Goal: Transaction & Acquisition: Purchase product/service

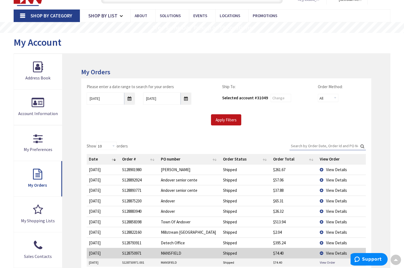
scroll to position [28, 0]
click at [131, 99] on input "09/01/2025" at bounding box center [111, 99] width 48 height 12
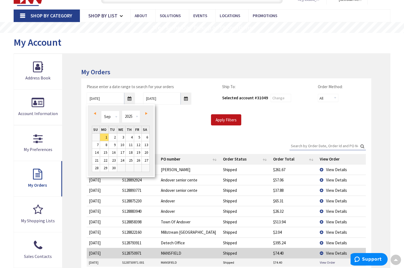
click at [95, 114] on span "Prev" at bounding box center [95, 113] width 2 height 3
click at [115, 138] on link "1" at bounding box center [113, 137] width 8 height 7
type input "07/01/2025"
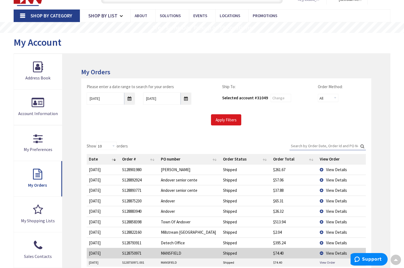
click at [227, 119] on input "Apply Filters" at bounding box center [226, 119] width 30 height 11
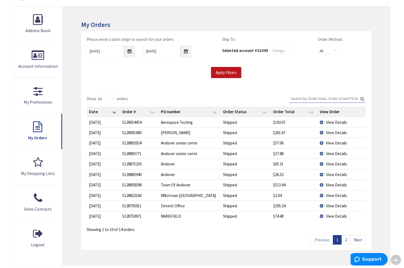
scroll to position [79, 0]
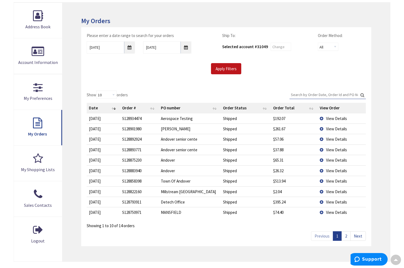
click at [334, 190] on span "View Details" at bounding box center [336, 191] width 21 height 5
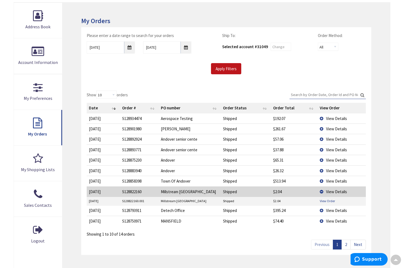
click at [329, 199] on link "View Order" at bounding box center [327, 201] width 15 height 5
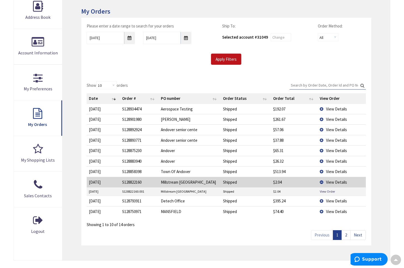
scroll to position [89, 0]
click at [348, 234] on link "2" at bounding box center [345, 235] width 9 height 10
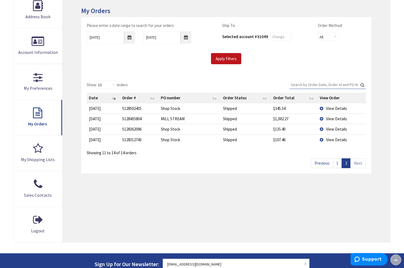
click at [322, 118] on td "View Details" at bounding box center [341, 119] width 48 height 10
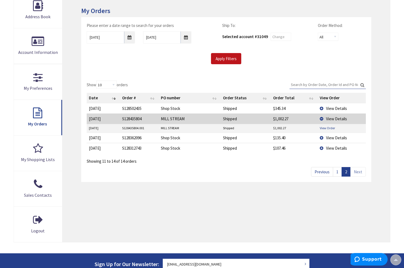
click at [324, 127] on link "View Order" at bounding box center [327, 128] width 15 height 5
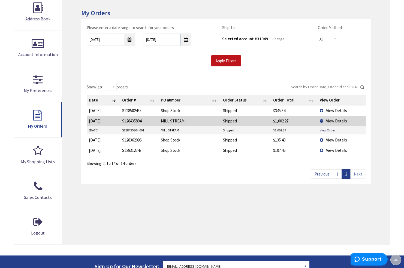
click at [337, 173] on link "1" at bounding box center [337, 174] width 9 height 10
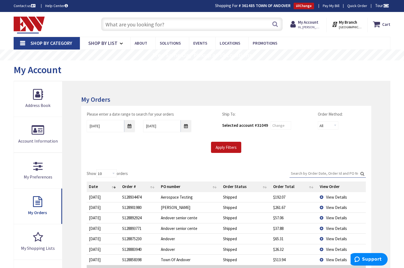
scroll to position [0, 0]
click at [108, 25] on input "text" at bounding box center [191, 24] width 181 height 14
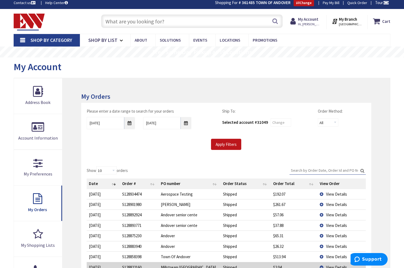
scroll to position [5, 0]
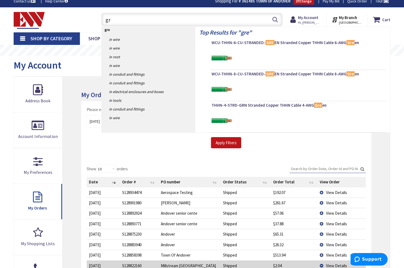
type input "g"
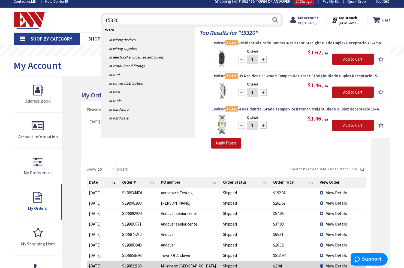
scroll to position [4, 0]
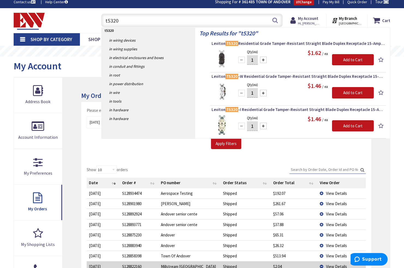
click at [270, 18] on input "t5320" at bounding box center [191, 21] width 181 height 14
type input "t5320"
click at [276, 20] on button "Search" at bounding box center [274, 20] width 7 height 12
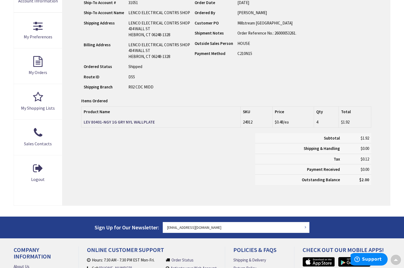
type input "[GEOGRAPHIC_DATA], [STREET_ADDRESS]"
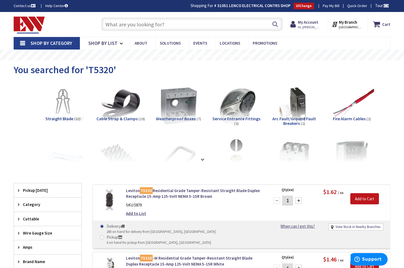
click at [120, 26] on input "text" at bounding box center [191, 24] width 181 height 14
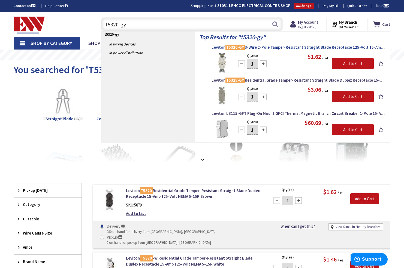
type input "t5320-gy"
click at [294, 47] on span "Leviton T5320-GY 3-Wire 2-Pole Tamper-Resistant Straight Blade Receptacle 125-V…" at bounding box center [297, 47] width 173 height 5
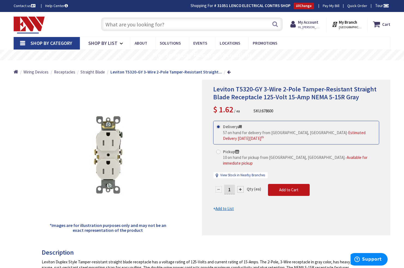
click at [117, 23] on input "text" at bounding box center [191, 24] width 181 height 14
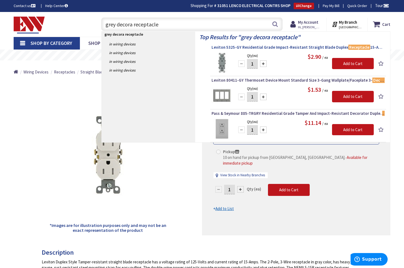
type input "grey decora receptacle"
click at [296, 47] on span "Leviton 5325-GY Residential Grade Impact-Resistant Straight Blade Duplex Recept…" at bounding box center [297, 47] width 173 height 5
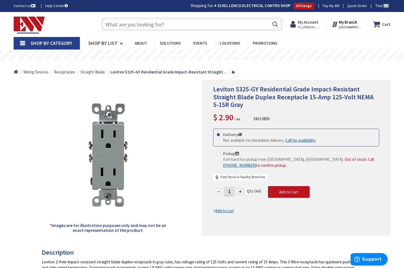
click at [111, 25] on input "text" at bounding box center [191, 24] width 181 height 14
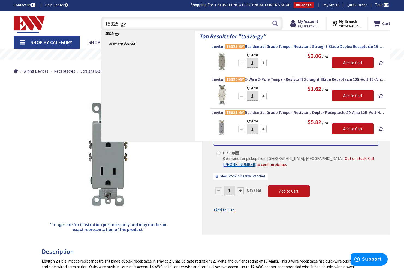
type input "t5325-gy"
click at [265, 47] on span "Leviton T5325-GY Residential Grade Tamper-Resistant Straight Blade Duplex Recep…" at bounding box center [297, 46] width 173 height 5
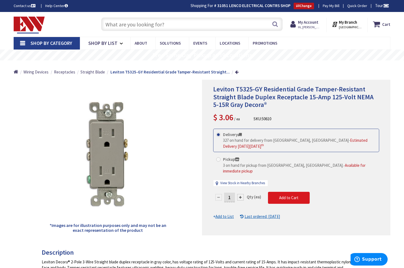
click at [290, 195] on span "Add to Cart" at bounding box center [288, 197] width 19 height 5
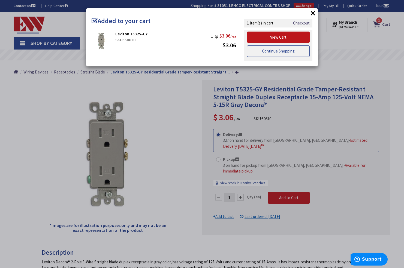
click at [277, 50] on link "Continue Shopping" at bounding box center [278, 51] width 63 height 11
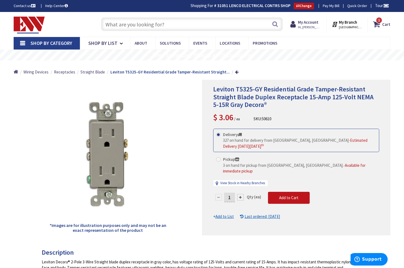
click at [120, 25] on input "text" at bounding box center [191, 24] width 181 height 14
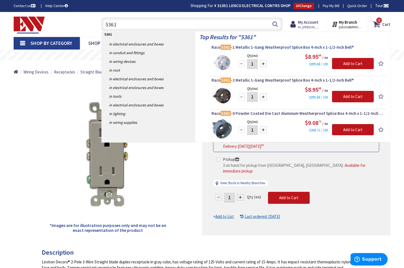
type input "5361"
click at [257, 47] on span "Raco 5361 -1 Metallic 1-Gang Weatherproof Splice Box 4-Inch x 1-1/2-Inch Bell®" at bounding box center [297, 47] width 173 height 5
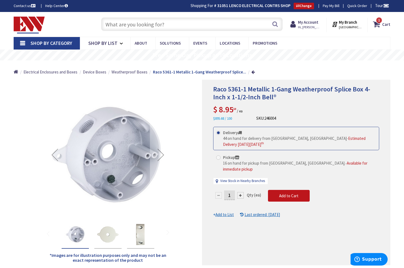
click at [230, 191] on input "1" at bounding box center [229, 196] width 11 height 10
type input "6"
click at [282, 189] on form "This product is Discontinued Delivery 44 on hand for delivery from [GEOGRAPHIC_…" at bounding box center [296, 172] width 166 height 91
click at [282, 193] on span "Add to Cart" at bounding box center [288, 195] width 19 height 5
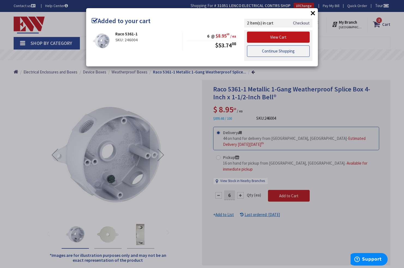
click at [273, 49] on link "Continue Shopping" at bounding box center [278, 51] width 63 height 11
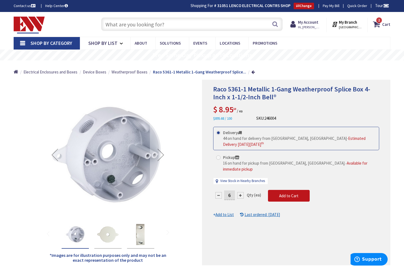
click at [112, 25] on input "text" at bounding box center [191, 24] width 181 height 14
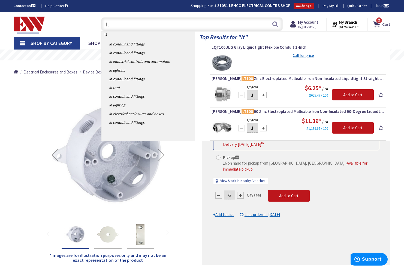
type input "l"
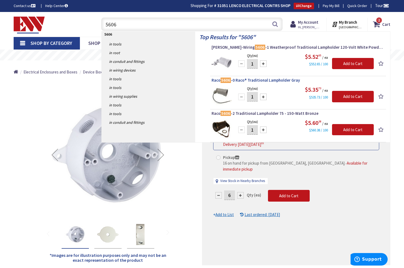
type input "5606"
click at [255, 80] on span "Raco 5606 -0 Raco® Traditional Lampholder Gray" at bounding box center [297, 80] width 173 height 5
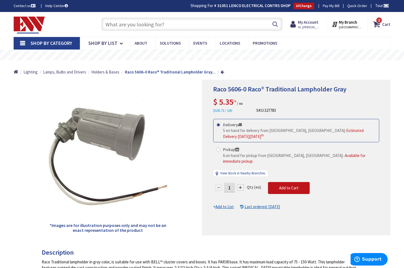
click at [231, 183] on input "1" at bounding box center [229, 188] width 11 height 10
type input "5"
click at [288, 182] on form "This product is Discontinued Delivery 5 on hand for delivery from Middletown, C…" at bounding box center [296, 164] width 166 height 91
click at [288, 186] on span "Add to Cart" at bounding box center [288, 188] width 19 height 5
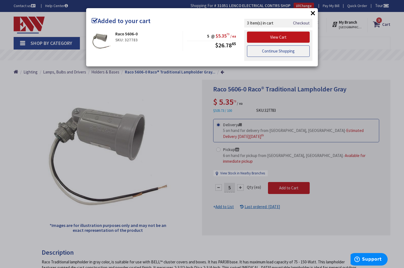
click at [289, 51] on link "Continue Shopping" at bounding box center [278, 51] width 63 height 11
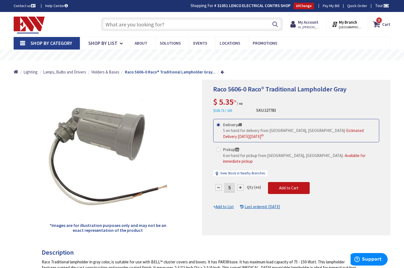
click at [120, 26] on input "text" at bounding box center [191, 24] width 181 height 14
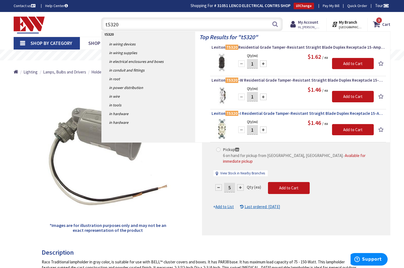
type input "t5320"
click at [253, 113] on span "Leviton T5320 -I Residential Grade Tamper-Resistant Straight Blade Duplex Recep…" at bounding box center [297, 113] width 173 height 5
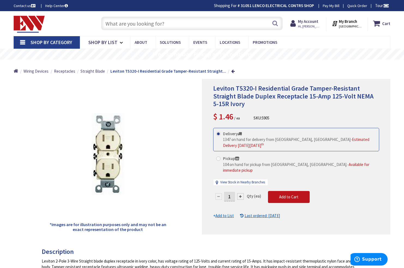
click at [229, 192] on input "1" at bounding box center [229, 197] width 11 height 10
click at [230, 192] on input "1" at bounding box center [229, 197] width 11 height 10
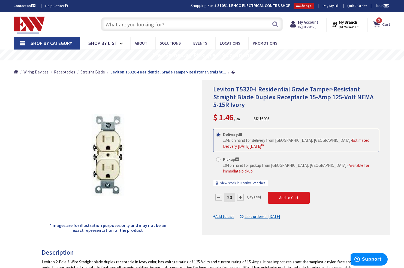
type input "20"
click at [296, 190] on form "This product is Discontinued Delivery 1347 on hand for delivery from Middletown…" at bounding box center [296, 174] width 166 height 91
click at [296, 195] on span "Add to Cart" at bounding box center [288, 197] width 19 height 5
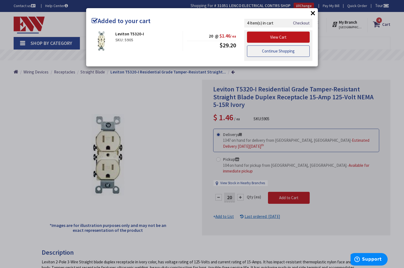
click at [281, 51] on link "Continue Shopping" at bounding box center [278, 51] width 63 height 11
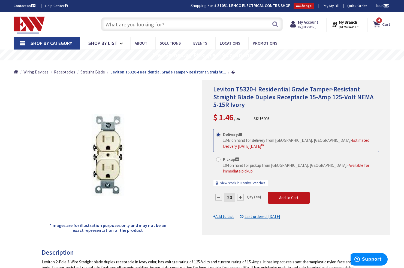
click at [132, 26] on input "text" at bounding box center [191, 24] width 181 height 14
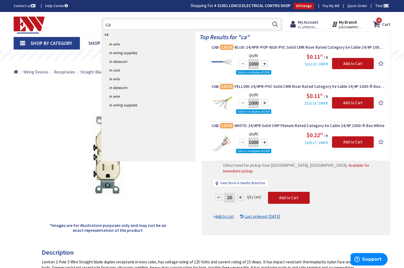
type input "c"
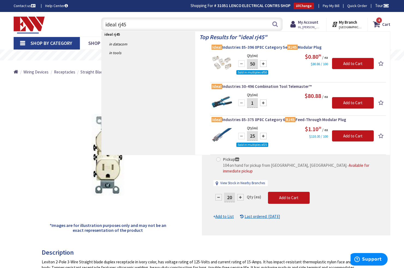
type input "ideal rj45"
click at [265, 46] on span "Ideal Industries 85-396 8P8C Category 5e RJ45 Modular Plug" at bounding box center [297, 47] width 173 height 5
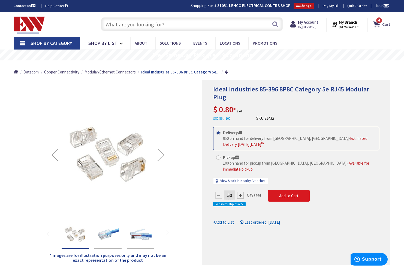
click at [289, 193] on span "Add to Cart" at bounding box center [288, 195] width 19 height 5
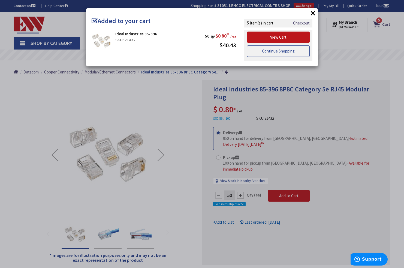
click at [289, 52] on link "Continue Shopping" at bounding box center [278, 51] width 63 height 11
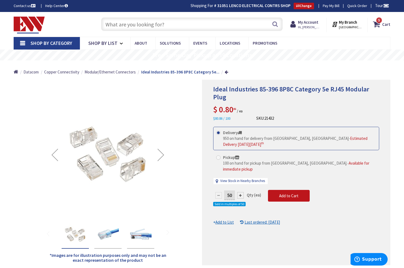
click at [111, 25] on input "text" at bounding box center [191, 24] width 181 height 14
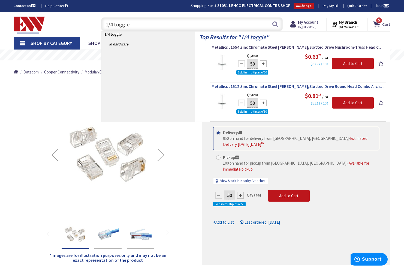
type input "1/4 toggle"
click at [281, 86] on span "Metallics J1512 Zinc Chromate Steel Phillips/Slotted Drive Round Head Combo Anc…" at bounding box center [297, 86] width 173 height 5
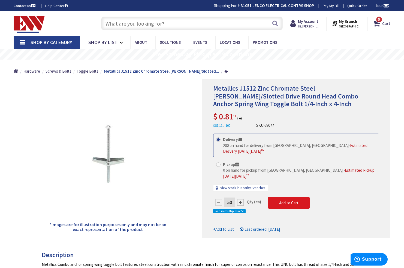
click at [297, 201] on span "Add to Cart" at bounding box center [288, 203] width 19 height 5
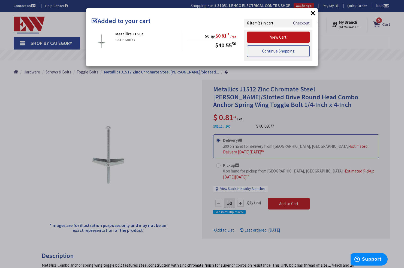
click at [279, 52] on link "Continue Shopping" at bounding box center [278, 51] width 63 height 11
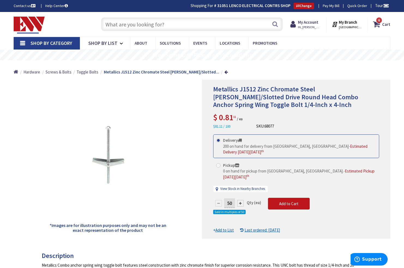
click at [109, 26] on input "text" at bounding box center [191, 24] width 181 height 14
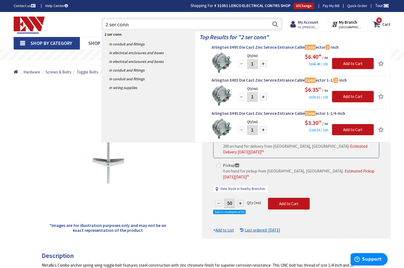
type input "2 ser conn"
click at [269, 47] on span "Arlington 849S Die Cast Zinc Service Entrance Cable Conn ector 2 -Inch" at bounding box center [297, 47] width 173 height 5
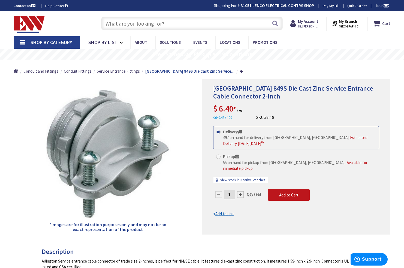
click at [230, 190] on input "1" at bounding box center [229, 195] width 11 height 10
type input "3"
click at [291, 186] on form "This product is Discontinued Delivery 497 on hand for delivery from Middletown,…" at bounding box center [296, 171] width 166 height 91
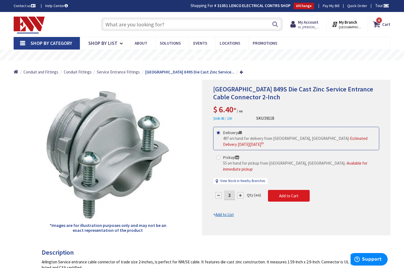
click at [290, 193] on span "Add to Cart" at bounding box center [288, 195] width 19 height 5
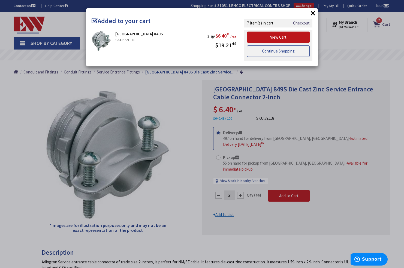
click at [281, 50] on link "Continue Shopping" at bounding box center [278, 51] width 63 height 11
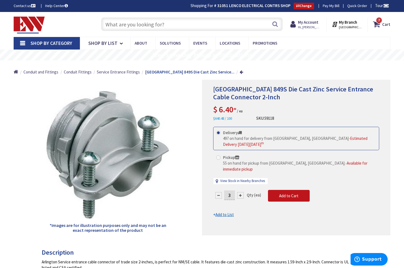
click at [113, 22] on input "text" at bounding box center [191, 24] width 181 height 14
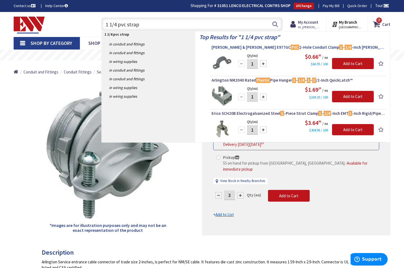
type input "1 1/4 pvc strap"
click at [284, 47] on span "Thomas & Betts E977GC PVC 2-Hole Conduit Clamp 1 - 1/4 -Inch Carlon®" at bounding box center [297, 47] width 173 height 5
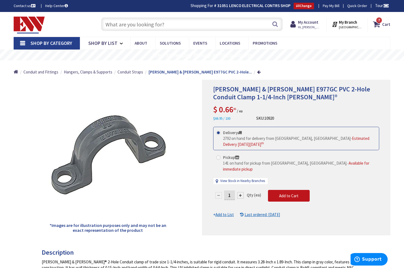
drag, startPoint x: 127, startPoint y: 23, endPoint x: 125, endPoint y: 25, distance: 3.7
click at [127, 23] on input "text" at bounding box center [191, 24] width 181 height 14
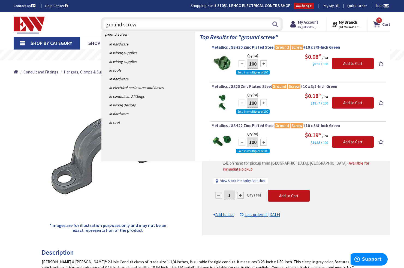
type input "ground screw"
click at [261, 47] on span "Metallics JGSH20 Zinc Plated Steel Ground Screw #10 x 3/8-Inch Green" at bounding box center [297, 47] width 173 height 5
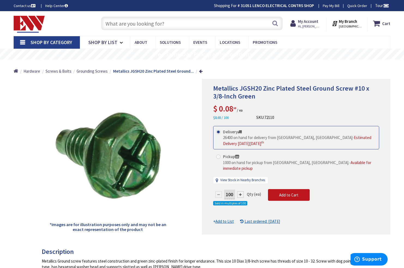
click at [240, 192] on div at bounding box center [240, 195] width 7 height 7
type input "200"
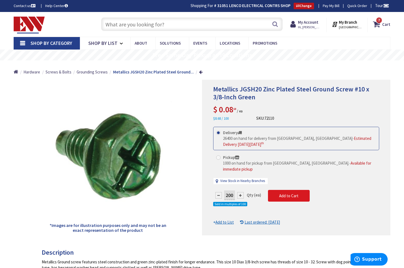
click at [289, 193] on span "Add to Cart" at bounding box center [288, 195] width 19 height 5
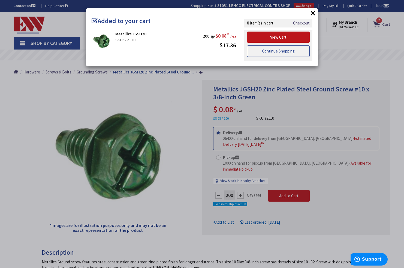
click at [287, 53] on link "Continue Shopping" at bounding box center [278, 51] width 63 height 11
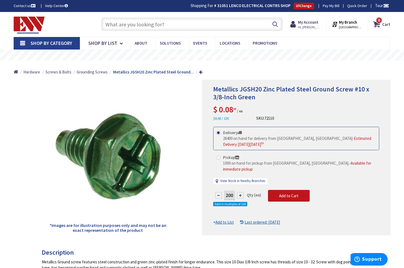
click at [111, 22] on input "text" at bounding box center [191, 24] width 181 height 14
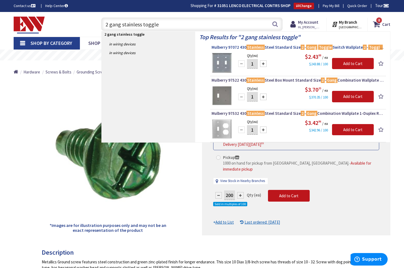
type input "2 gang stainless toggle"
click at [278, 47] on span "Mulberry 97072 430 Stainless Steel Standard Size 2 - Gang Toggle Switch Wallpla…" at bounding box center [297, 47] width 173 height 5
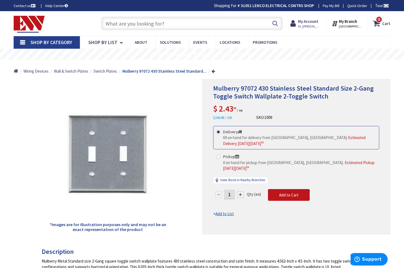
click at [231, 190] on input "1" at bounding box center [229, 195] width 11 height 10
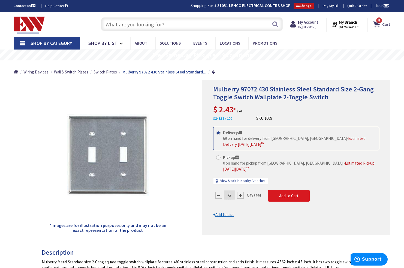
type input "6"
click at [278, 189] on form "This product is Discontinued Delivery 69 on hand for delivery from [GEOGRAPHIC_…" at bounding box center [296, 172] width 166 height 91
click at [279, 193] on span "Add to Cart" at bounding box center [288, 195] width 19 height 5
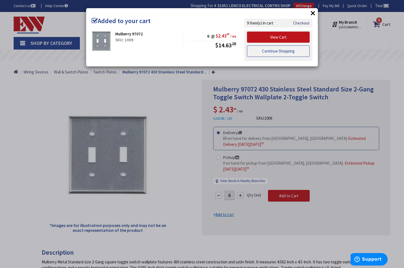
click at [269, 50] on link "Continue Shopping" at bounding box center [278, 51] width 63 height 11
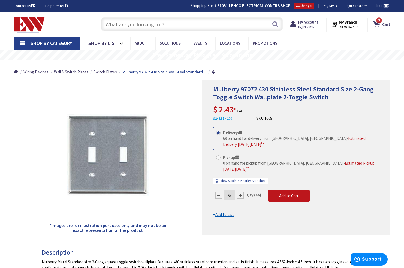
click at [105, 25] on input "text" at bounding box center [191, 24] width 181 height 14
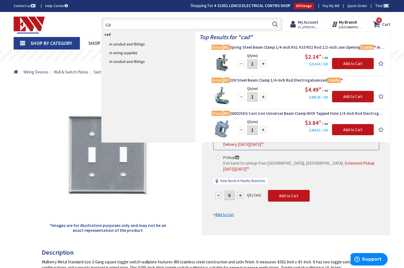
type input "c"
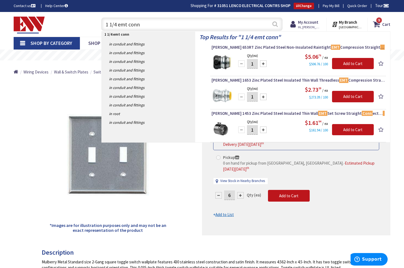
type input "1 1/4 emt conn"
click at [274, 24] on button "Search" at bounding box center [274, 24] width 7 height 12
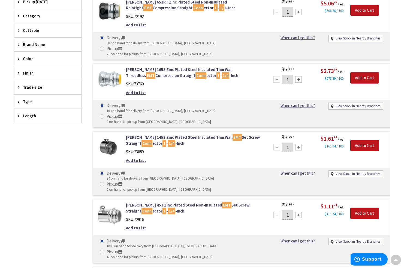
scroll to position [202, 0]
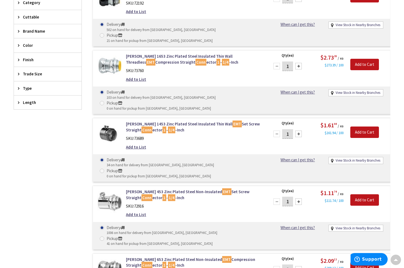
drag, startPoint x: 288, startPoint y: 167, endPoint x: 294, endPoint y: 168, distance: 5.8
click at [289, 197] on input "1" at bounding box center [287, 202] width 11 height 10
type input "12"
click at [354, 195] on input "Add to Cart" at bounding box center [364, 200] width 29 height 11
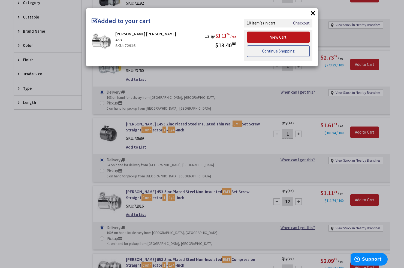
click at [289, 52] on link "Continue Shopping" at bounding box center [278, 51] width 63 height 11
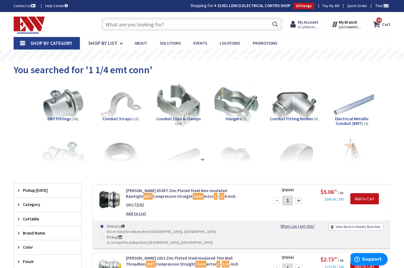
scroll to position [0, 0]
click at [111, 26] on input "text" at bounding box center [191, 24] width 181 height 14
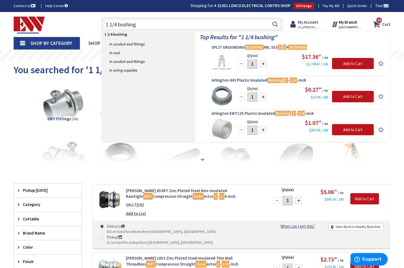
type input "1 1/4 bushing"
click at [263, 80] on span "Arlington 443 Plastic Insulated Bushing 1 - 1/4 -Inch" at bounding box center [297, 80] width 173 height 5
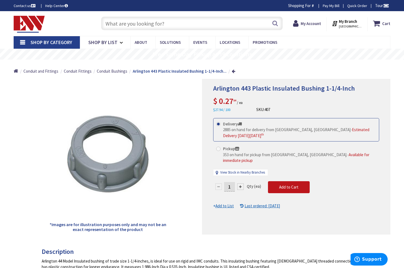
click at [229, 182] on input "1" at bounding box center [229, 187] width 11 height 10
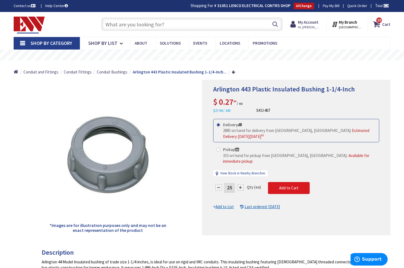
type input "25"
click at [291, 181] on form "This product is Discontinued Delivery 2885 on hand for delivery from [GEOGRAPHI…" at bounding box center [296, 164] width 166 height 91
click at [290, 186] on span "Add to Cart" at bounding box center [288, 188] width 19 height 5
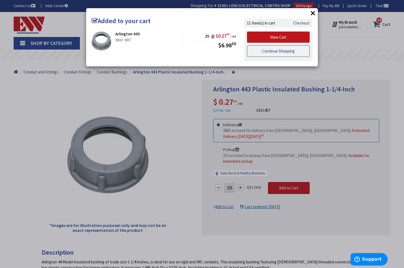
click at [289, 52] on link "Continue Shopping" at bounding box center [278, 51] width 63 height 11
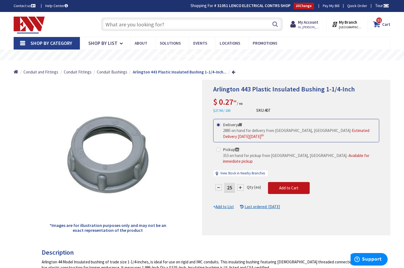
click at [384, 23] on strong "Cart" at bounding box center [386, 24] width 8 height 10
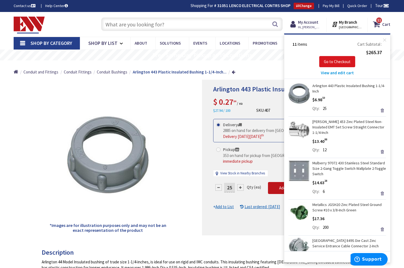
click at [334, 61] on span "Go to Checkout" at bounding box center [337, 61] width 27 height 5
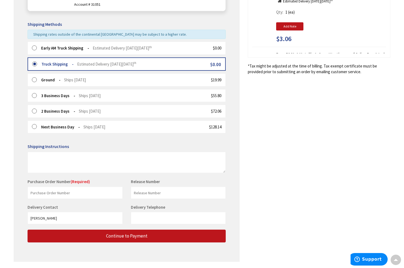
scroll to position [120, 0]
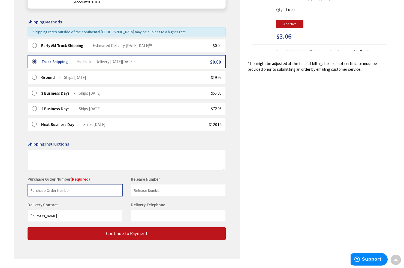
click at [34, 187] on input "text" at bounding box center [75, 190] width 95 height 12
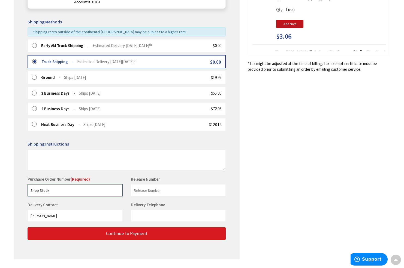
type input "Shop Stock"
click at [101, 229] on button "Continue to Payment" at bounding box center [127, 234] width 198 height 13
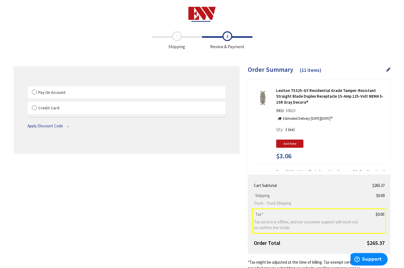
click at [35, 92] on label "Pay On Account" at bounding box center [127, 92] width 198 height 13
click at [28, 87] on input "Pay On Account" at bounding box center [28, 87] width 0 height 0
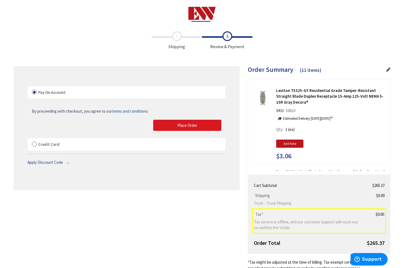
click at [191, 126] on span "Place Order" at bounding box center [187, 125] width 20 height 5
